Goal: Ask a question

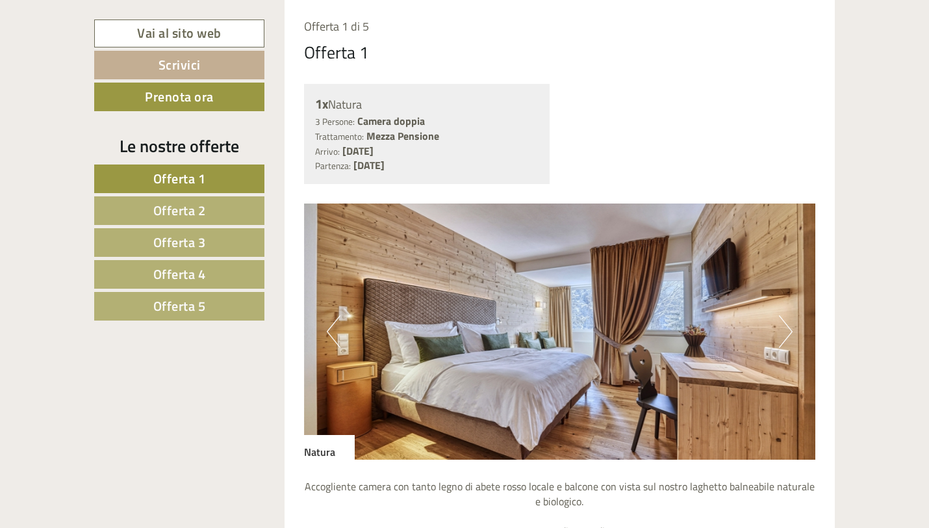
scroll to position [712, 0]
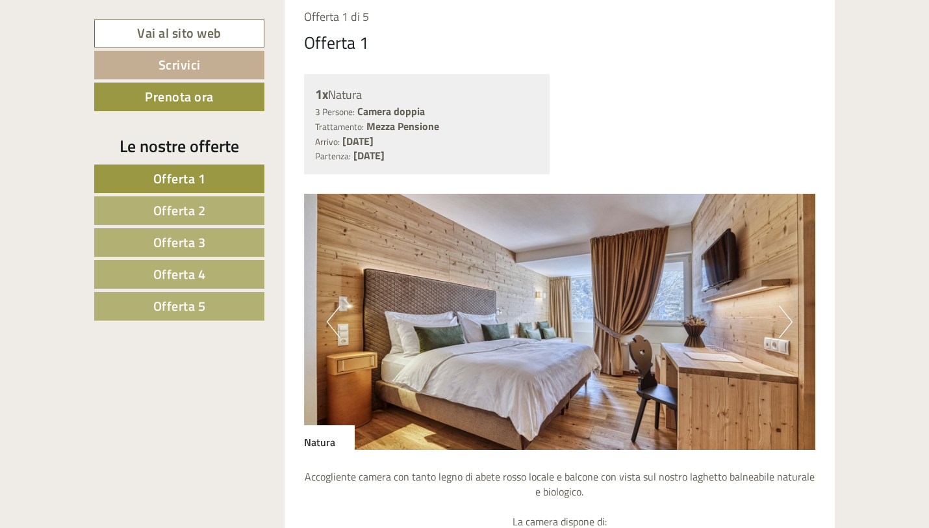
click at [782, 326] on button "Next" at bounding box center [786, 321] width 14 height 32
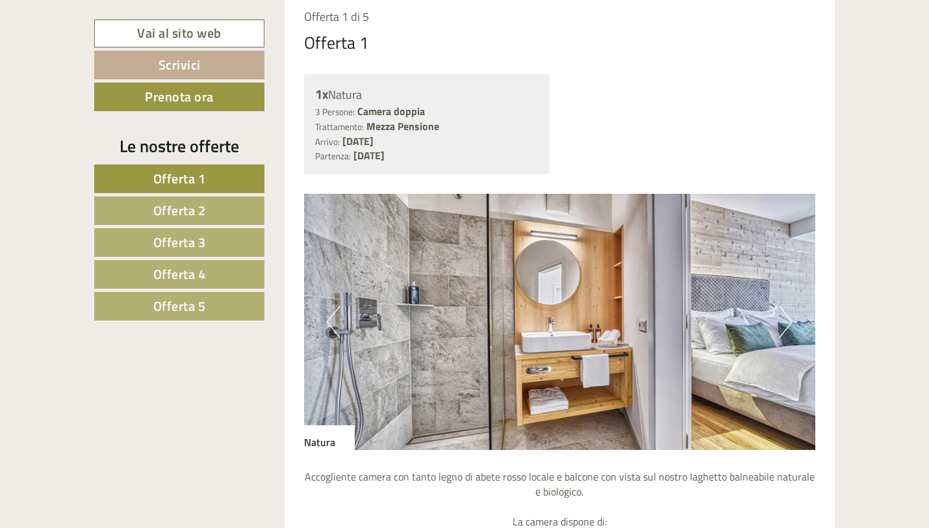
click at [782, 326] on button "Next" at bounding box center [786, 321] width 14 height 32
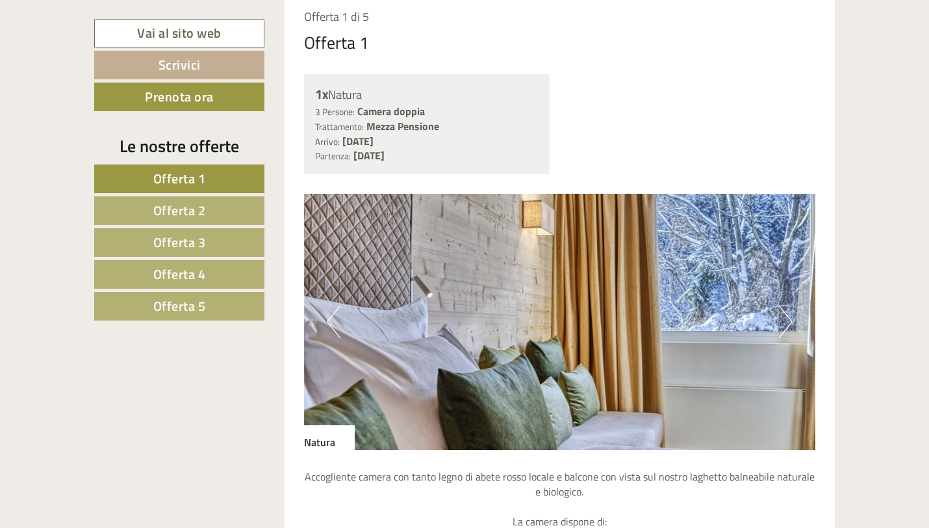
click at [782, 326] on button "Next" at bounding box center [786, 321] width 14 height 32
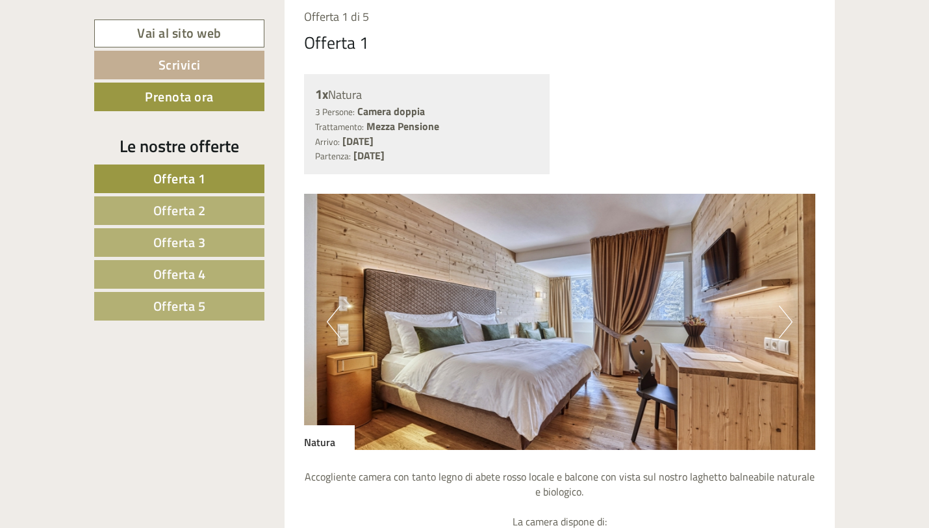
click at [782, 326] on button "Next" at bounding box center [786, 321] width 14 height 32
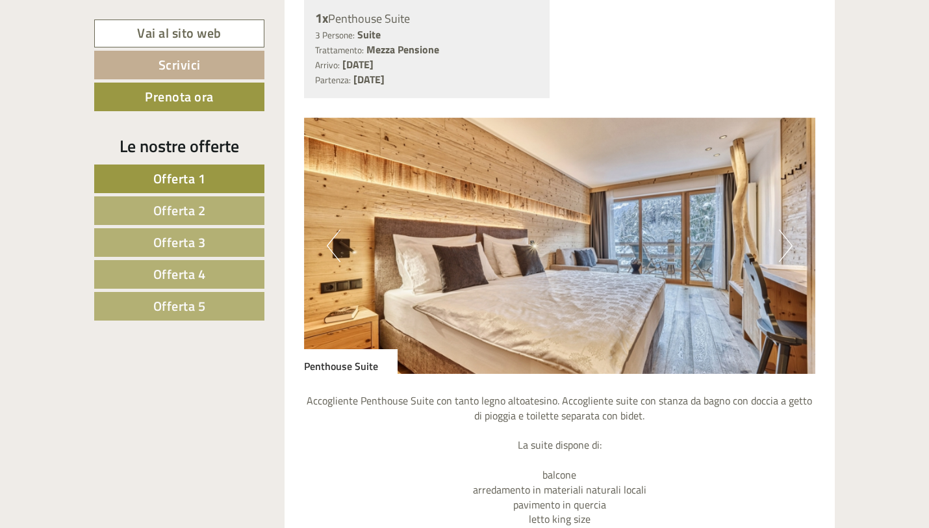
scroll to position [1833, 0]
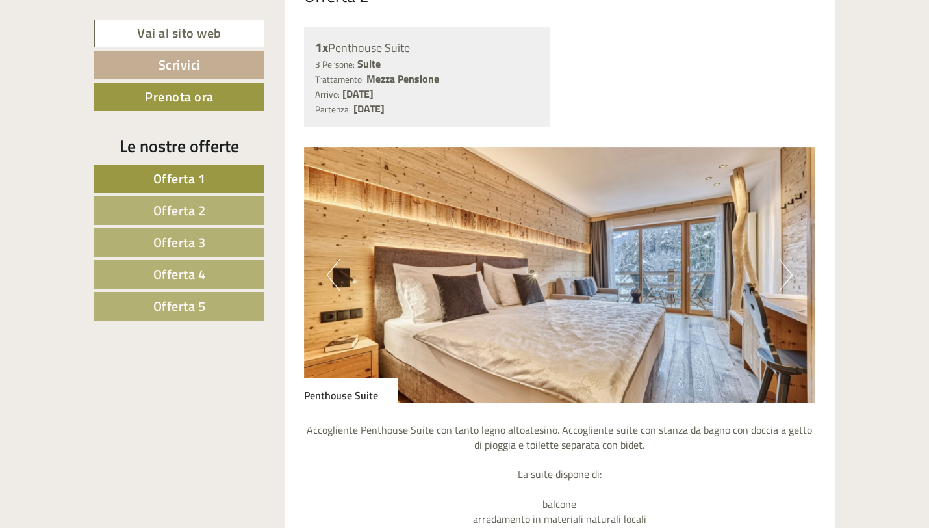
click at [784, 268] on button "Next" at bounding box center [786, 275] width 14 height 32
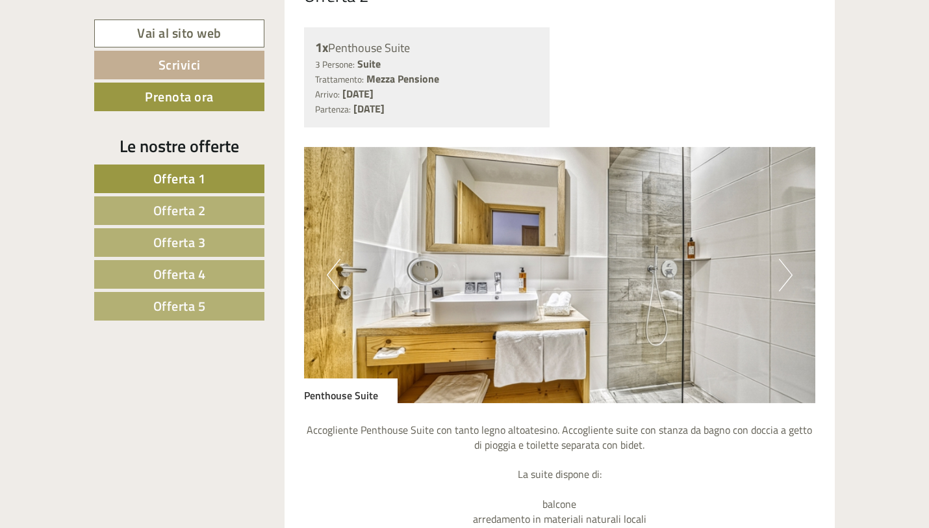
click at [784, 268] on button "Next" at bounding box center [786, 275] width 14 height 32
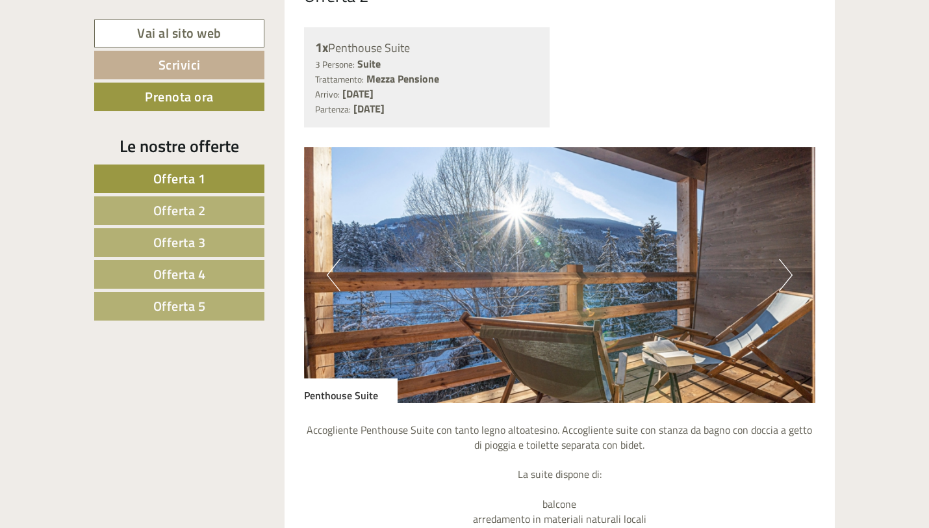
click at [784, 268] on button "Next" at bounding box center [786, 275] width 14 height 32
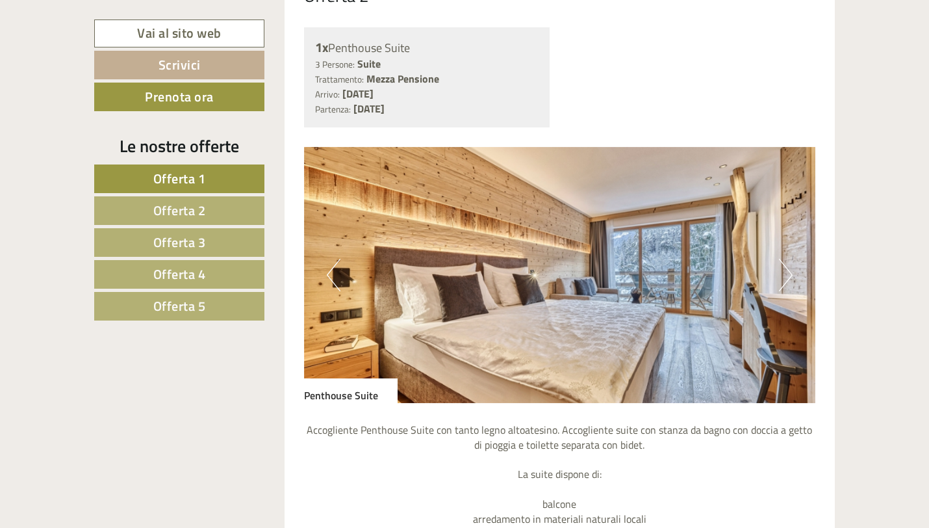
click at [784, 268] on button "Next" at bounding box center [786, 275] width 14 height 32
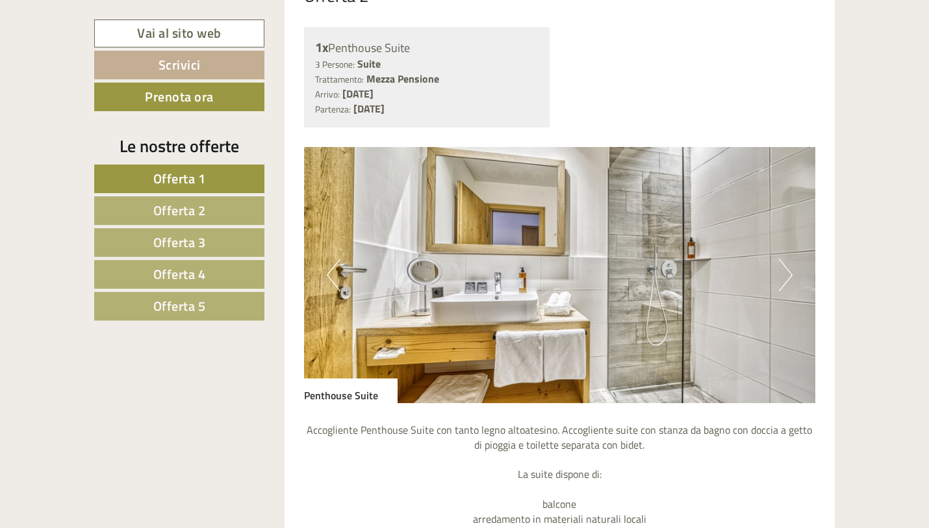
click at [784, 268] on button "Next" at bounding box center [786, 275] width 14 height 32
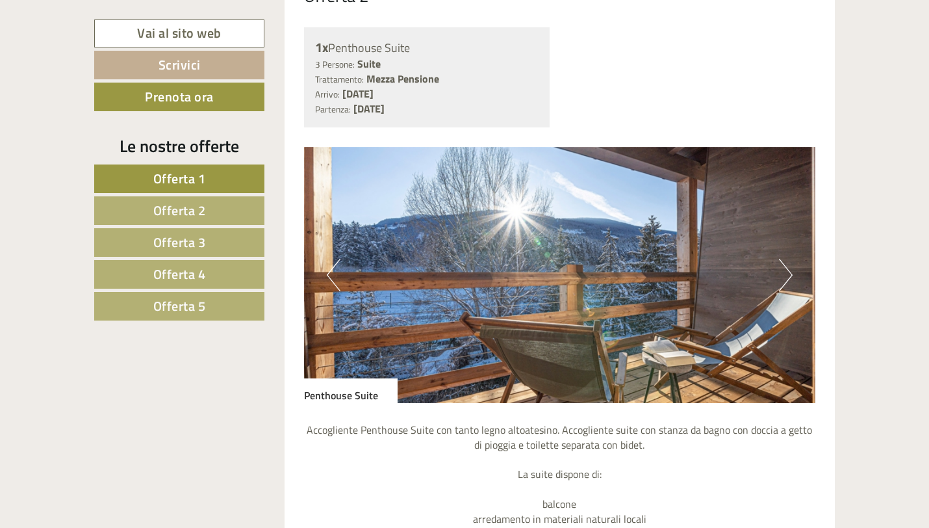
click at [784, 268] on button "Next" at bounding box center [786, 275] width 14 height 32
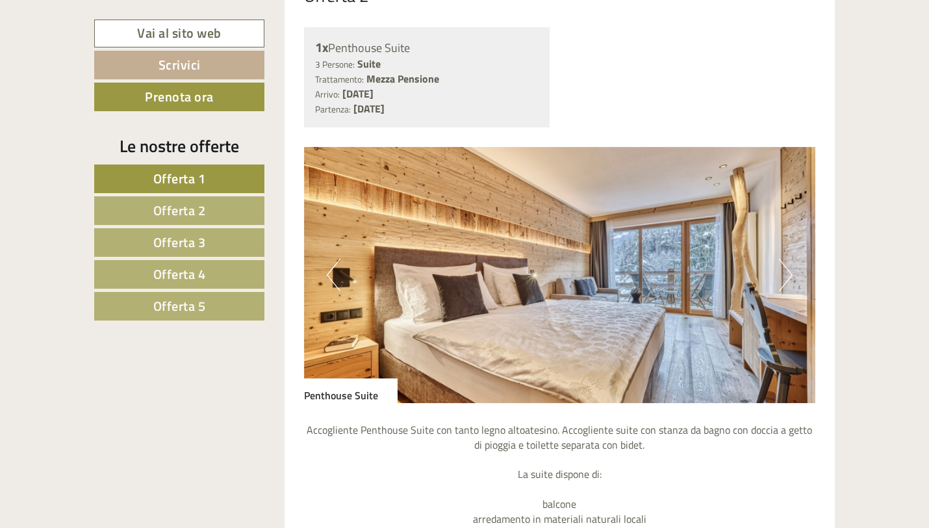
click at [784, 268] on button "Next" at bounding box center [786, 275] width 14 height 32
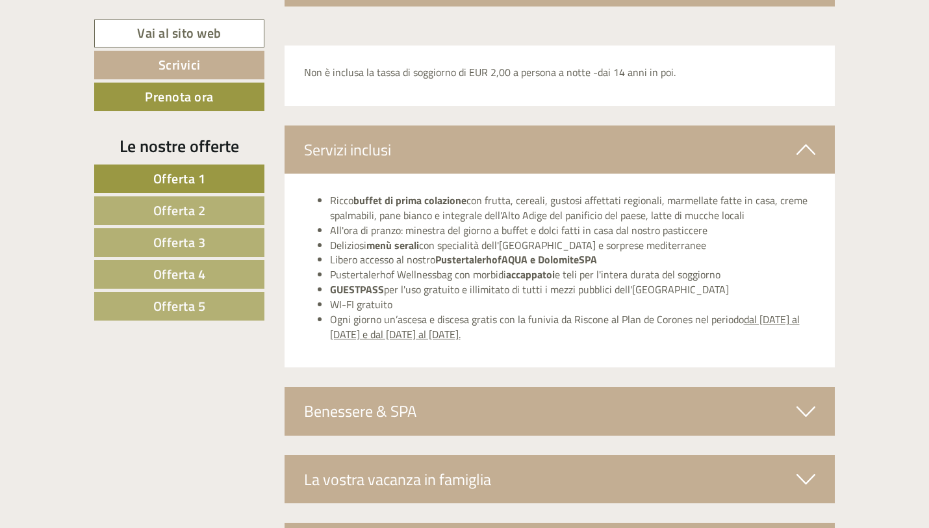
scroll to position [4035, 0]
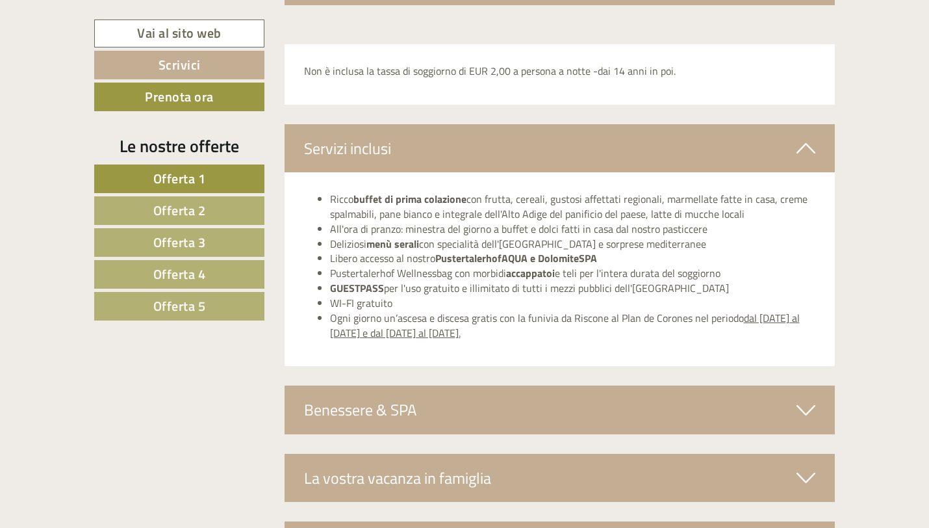
click at [528, 415] on div "Benessere & SPA" at bounding box center [560, 409] width 551 height 48
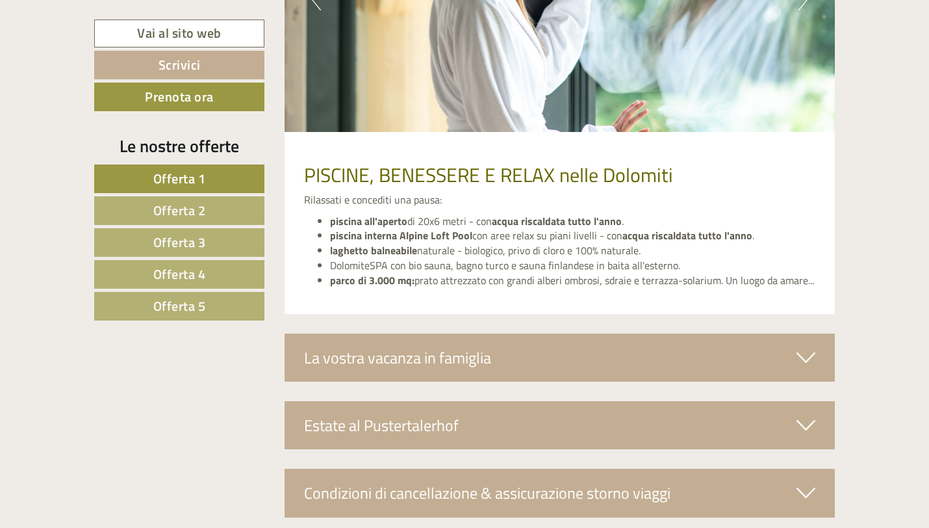
scroll to position [4629, 0]
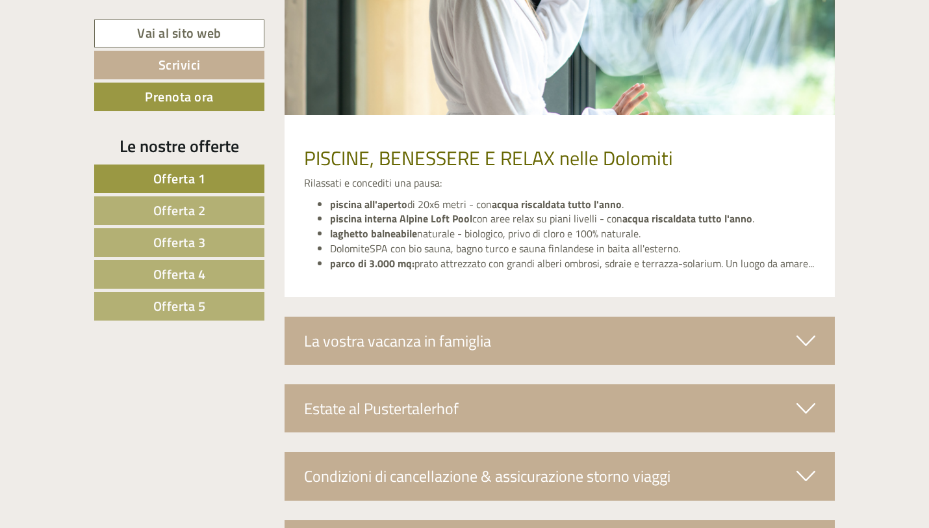
click at [492, 343] on div "La vostra vacanza in famiglia" at bounding box center [560, 340] width 551 height 48
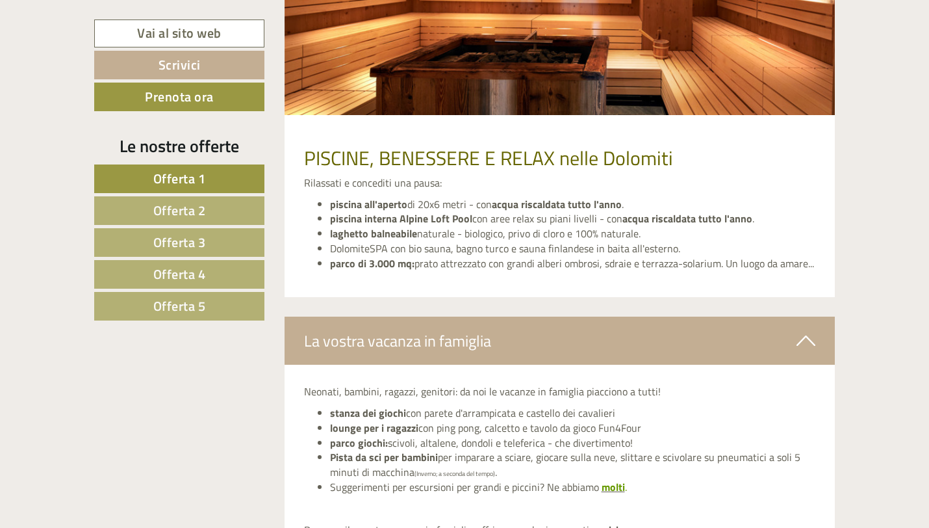
click at [492, 343] on div "La vostra vacanza in famiglia" at bounding box center [560, 340] width 551 height 48
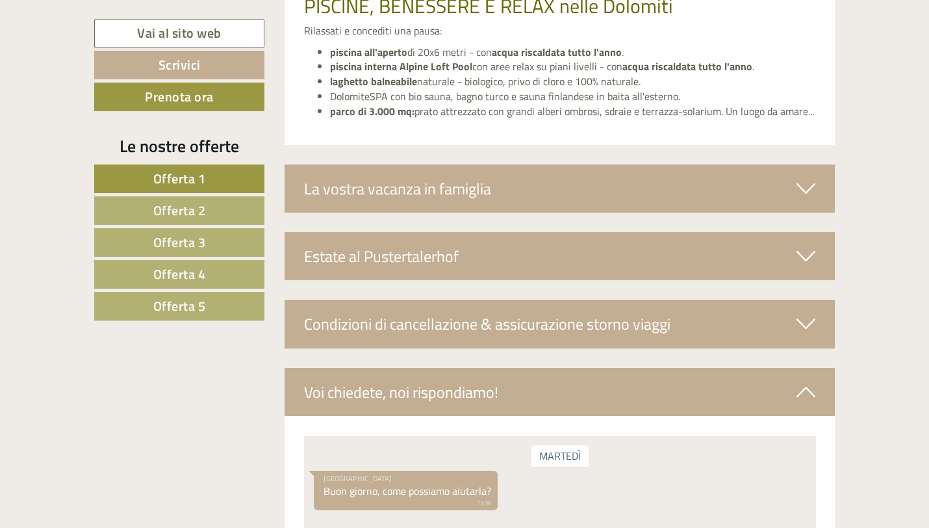
scroll to position [4782, 0]
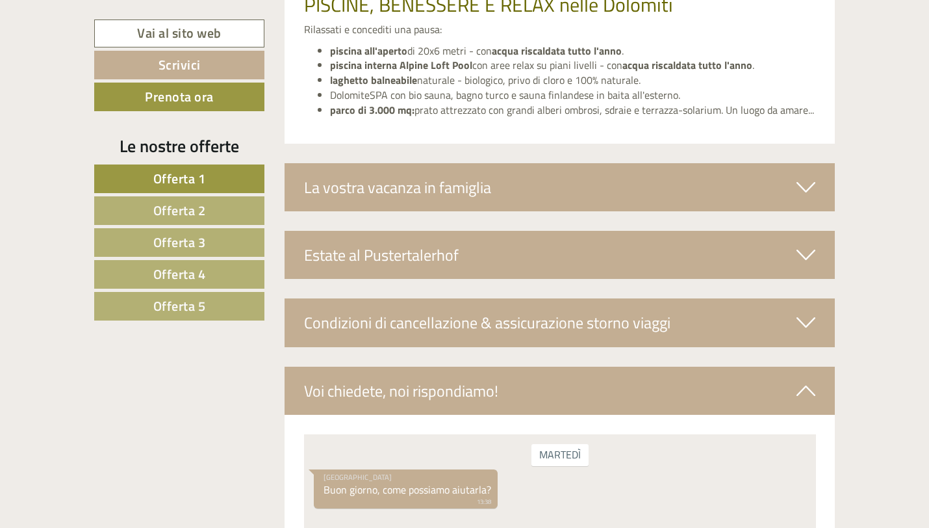
click at [491, 340] on div "Condizioni di cancellazione & assicurazione storno viaggi" at bounding box center [560, 322] width 551 height 48
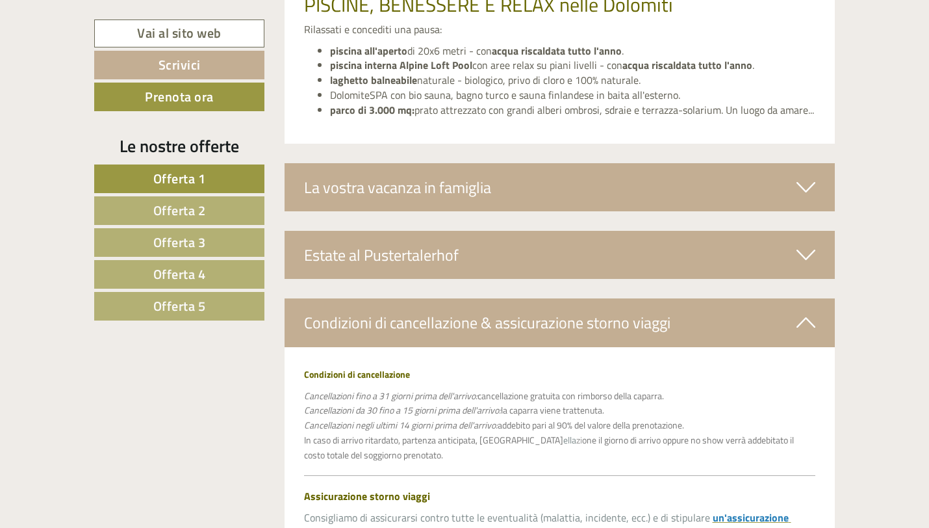
click at [492, 330] on div "Condizioni di cancellazione & assicurazione storno viaggi" at bounding box center [560, 322] width 551 height 48
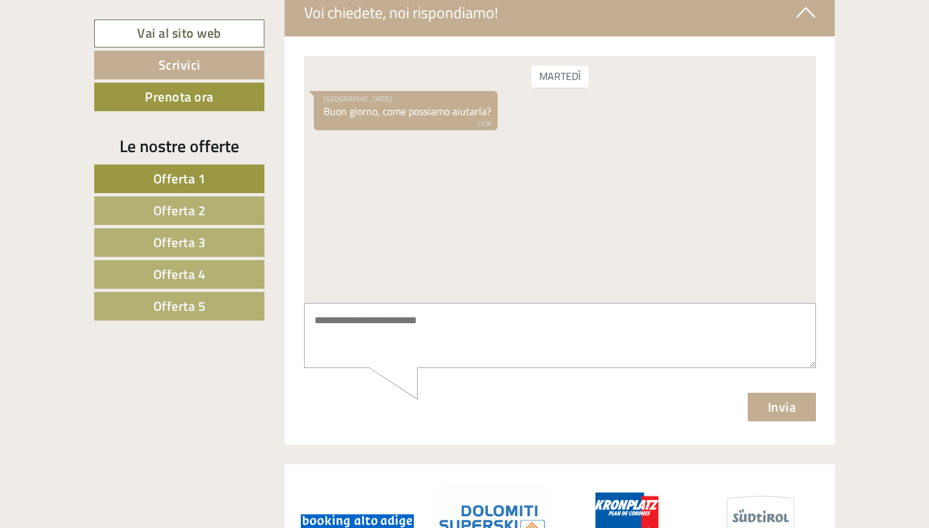
scroll to position [5159, 0]
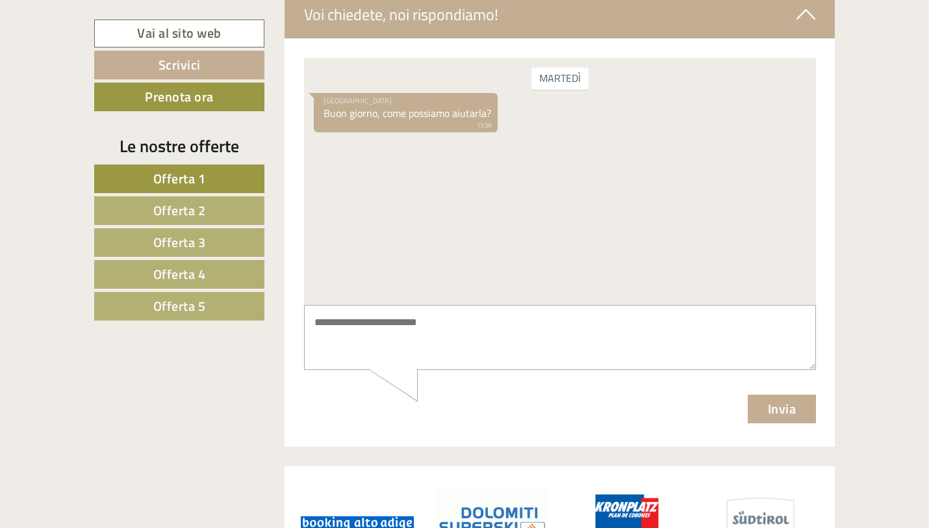
click at [460, 335] on textarea at bounding box center [559, 337] width 512 height 66
click at [370, 322] on textarea "**********" at bounding box center [559, 337] width 512 height 66
drag, startPoint x: 771, startPoint y: 328, endPoint x: 659, endPoint y: 325, distance: 111.8
click at [659, 325] on textarea "**********" at bounding box center [559, 337] width 512 height 66
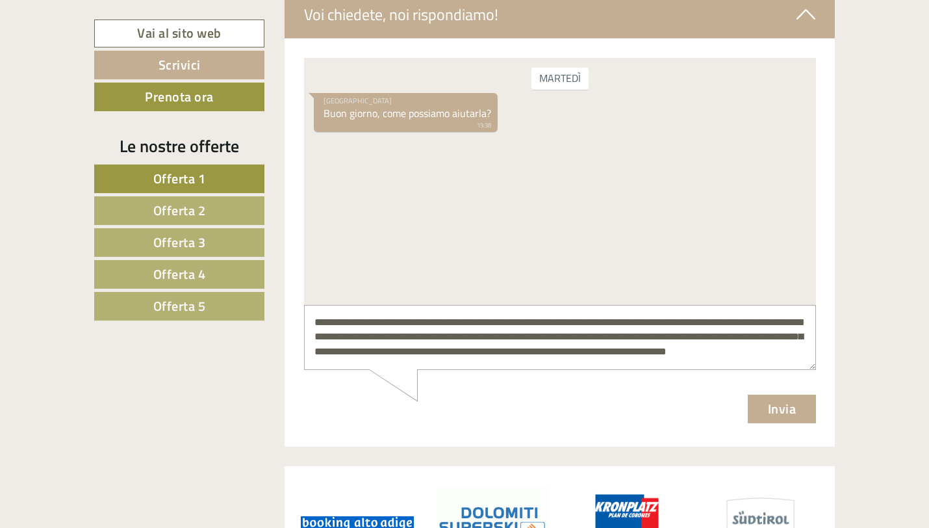
click at [713, 351] on textarea "**********" at bounding box center [559, 337] width 512 height 66
click at [426, 363] on textarea "**********" at bounding box center [559, 337] width 512 height 66
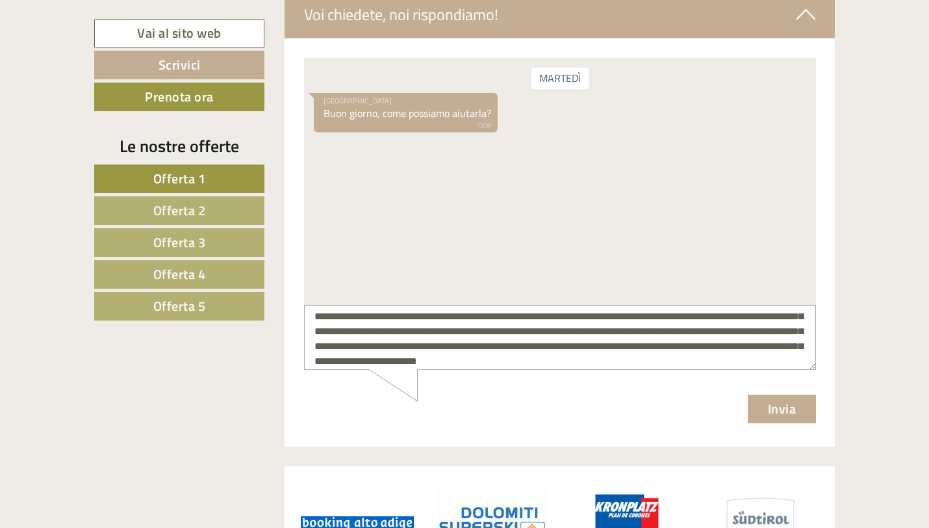
scroll to position [35, 0]
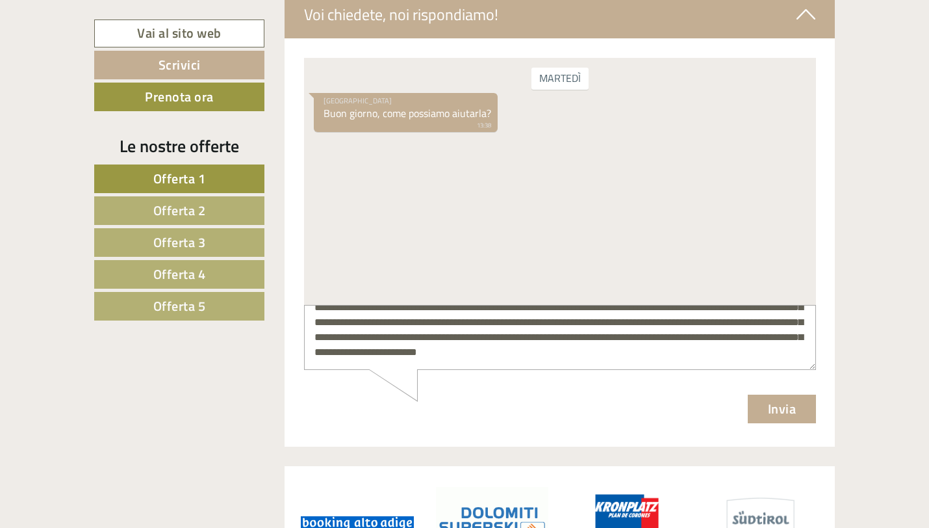
type textarea "**********"
click at [776, 408] on button "Invia" at bounding box center [781, 408] width 69 height 29
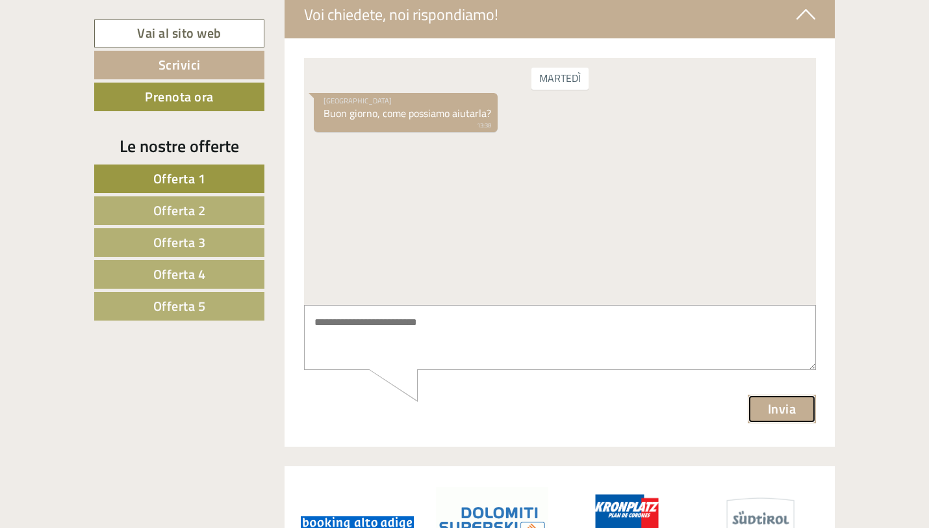
scroll to position [0, 0]
